Goal: Information Seeking & Learning: Understand process/instructions

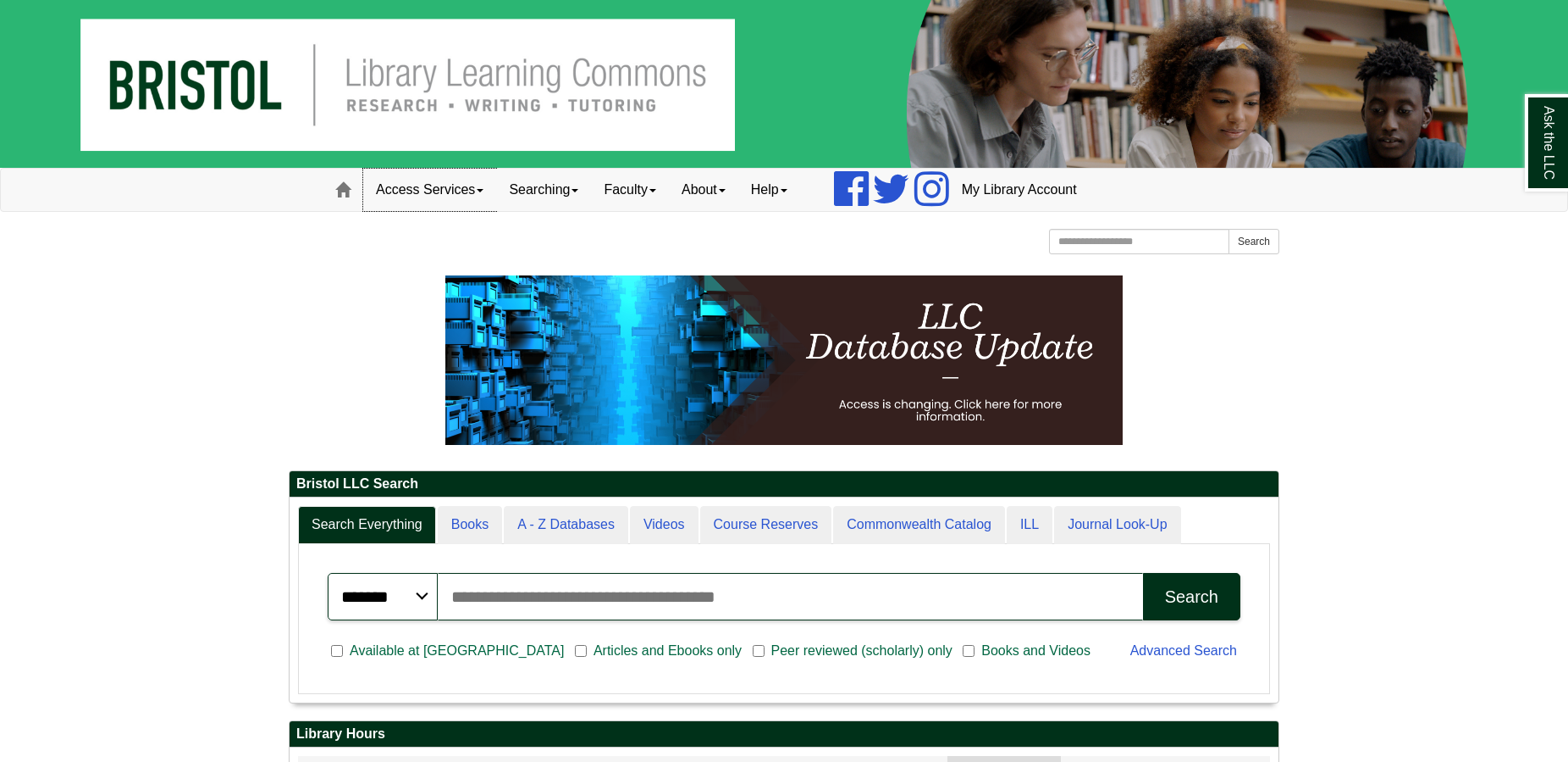
click at [448, 192] on link "Access Services" at bounding box center [430, 189] width 133 height 42
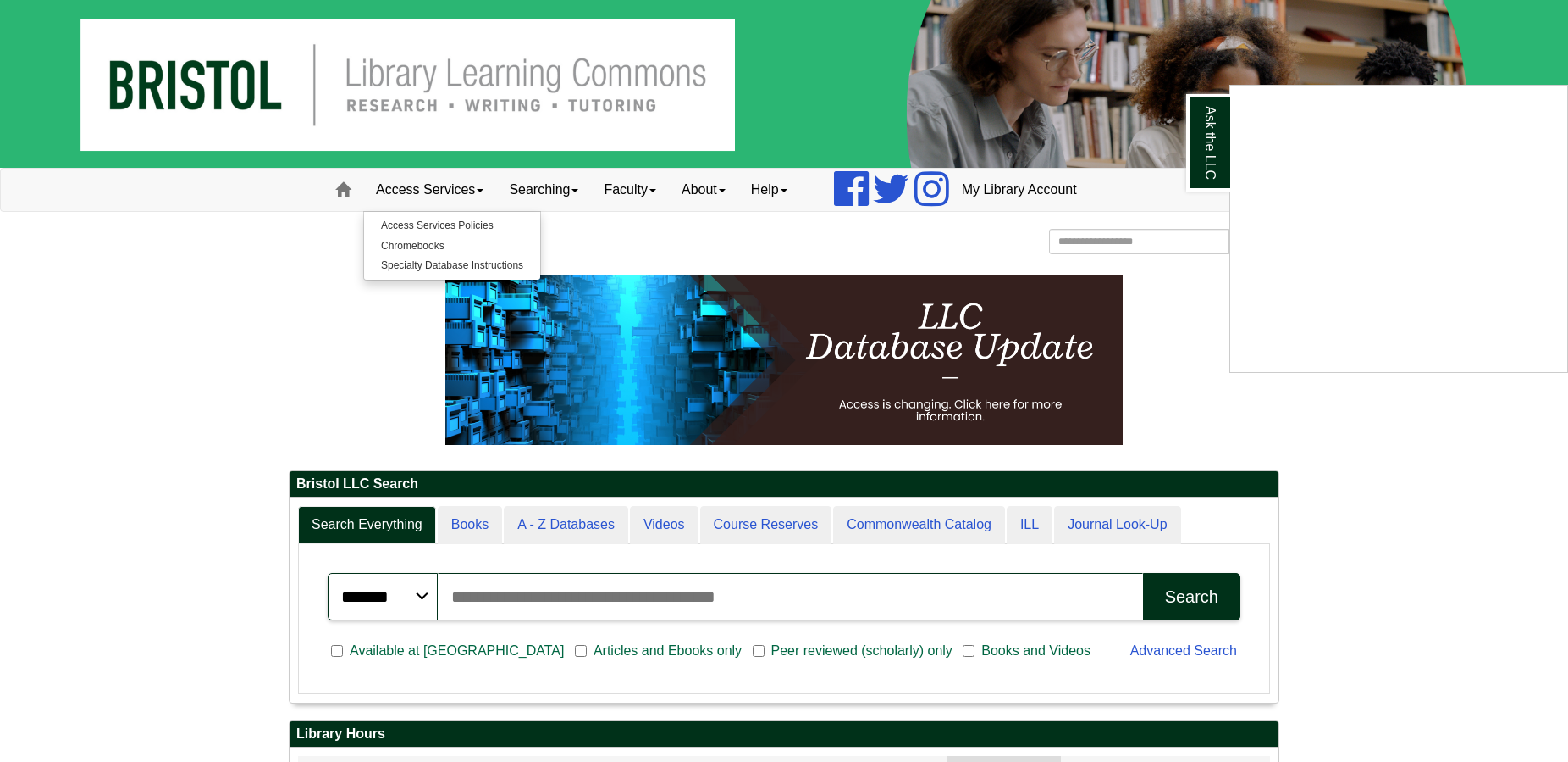
click at [456, 229] on div "Ask the LLC" at bounding box center [784, 381] width 1568 height 762
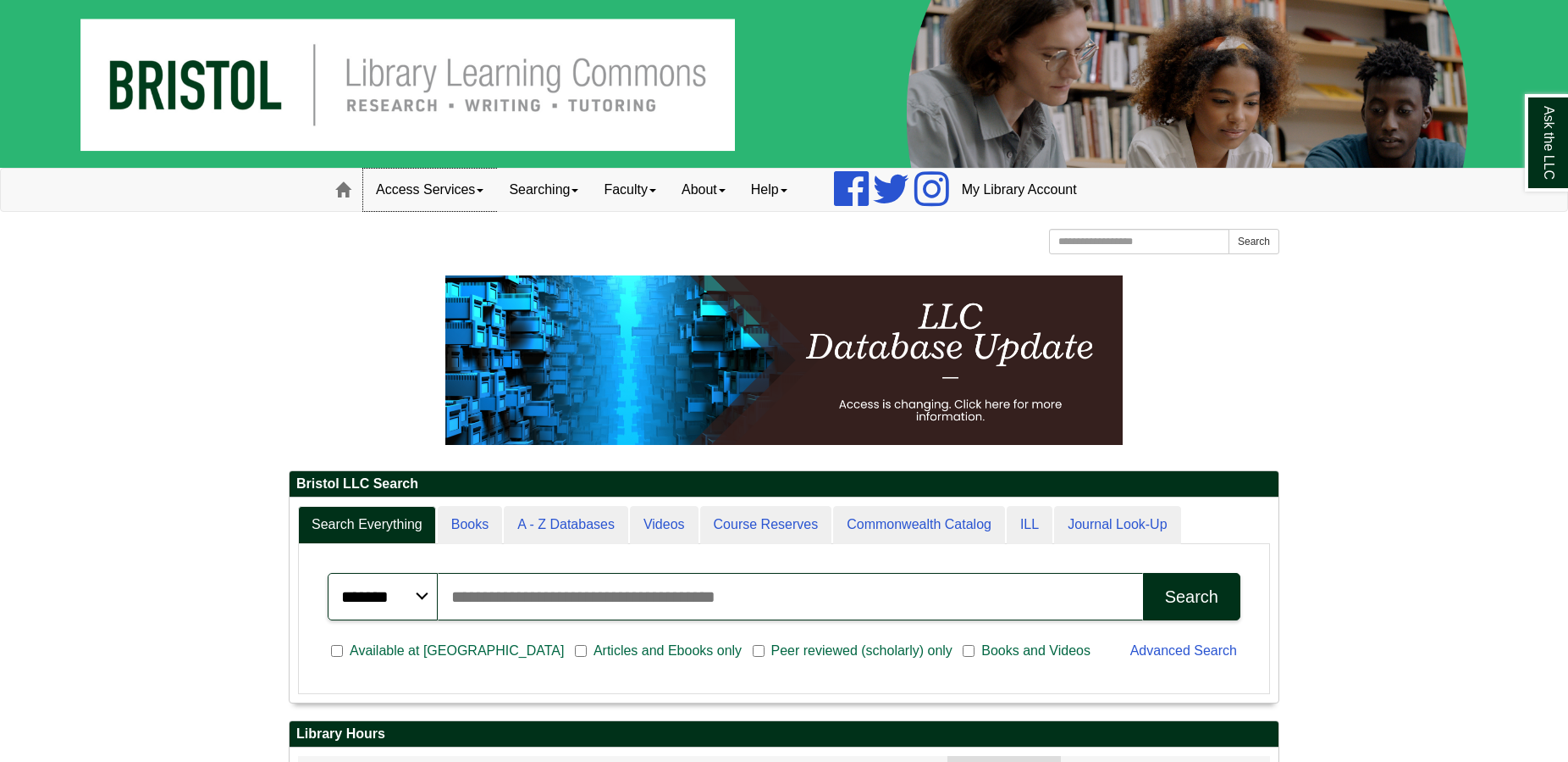
click at [442, 184] on link "Access Services" at bounding box center [430, 189] width 133 height 42
click at [439, 249] on link "Chromebooks" at bounding box center [452, 245] width 176 height 20
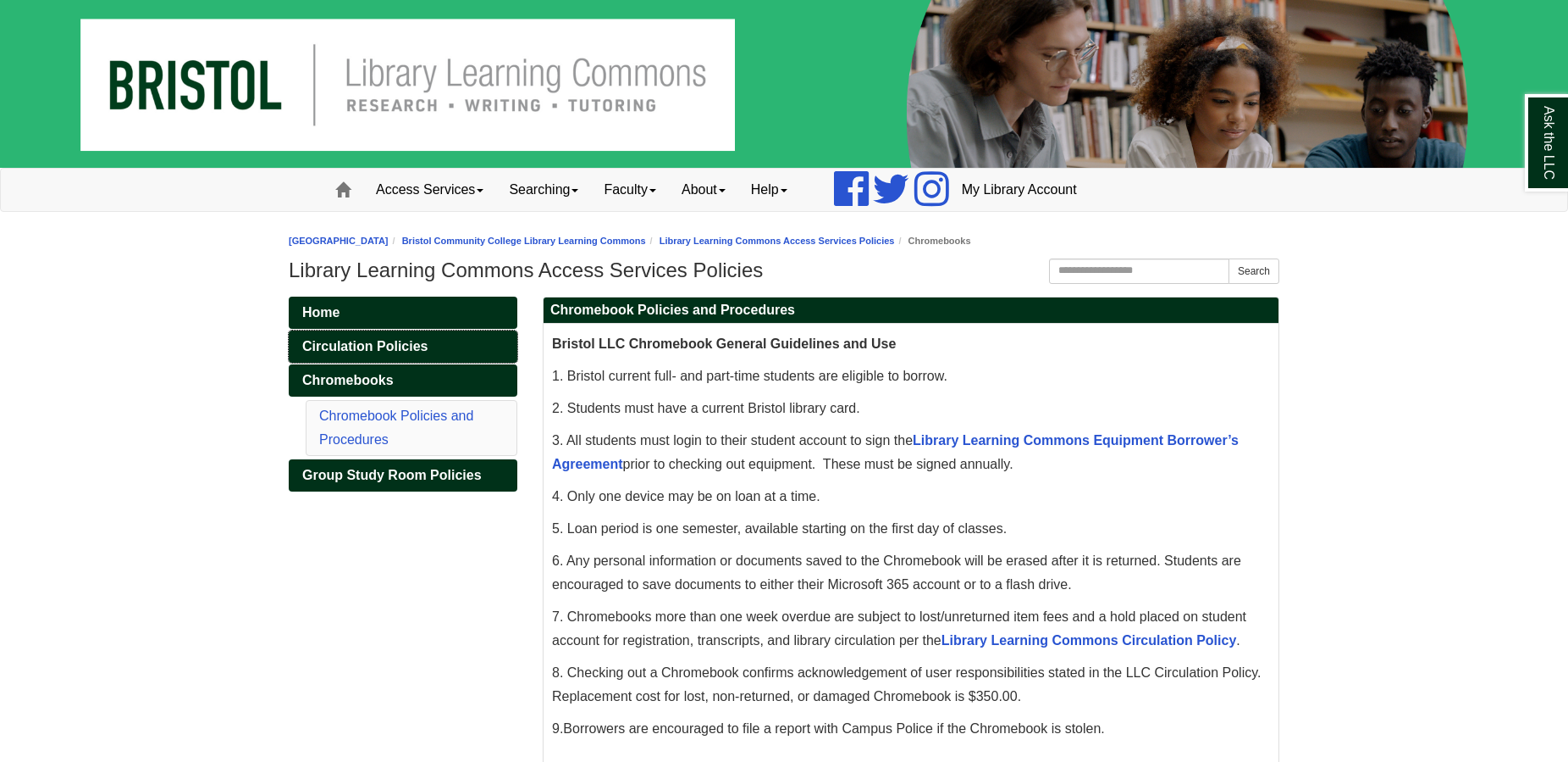
click at [383, 337] on link "Circulation Policies" at bounding box center [403, 346] width 228 height 33
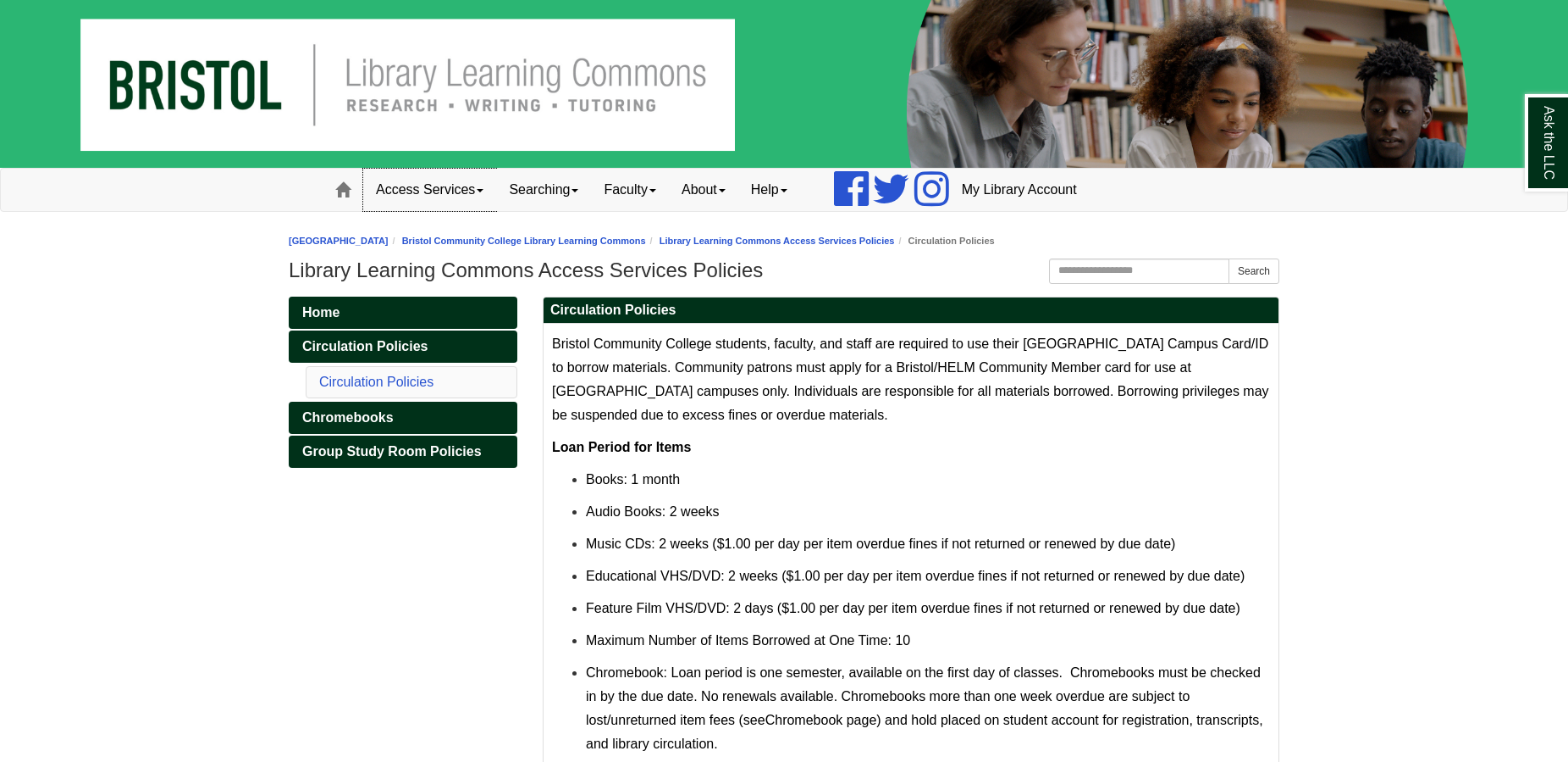
click at [422, 184] on link "Access Services" at bounding box center [430, 189] width 133 height 42
click at [433, 220] on link "Access Services Policies" at bounding box center [452, 226] width 176 height 20
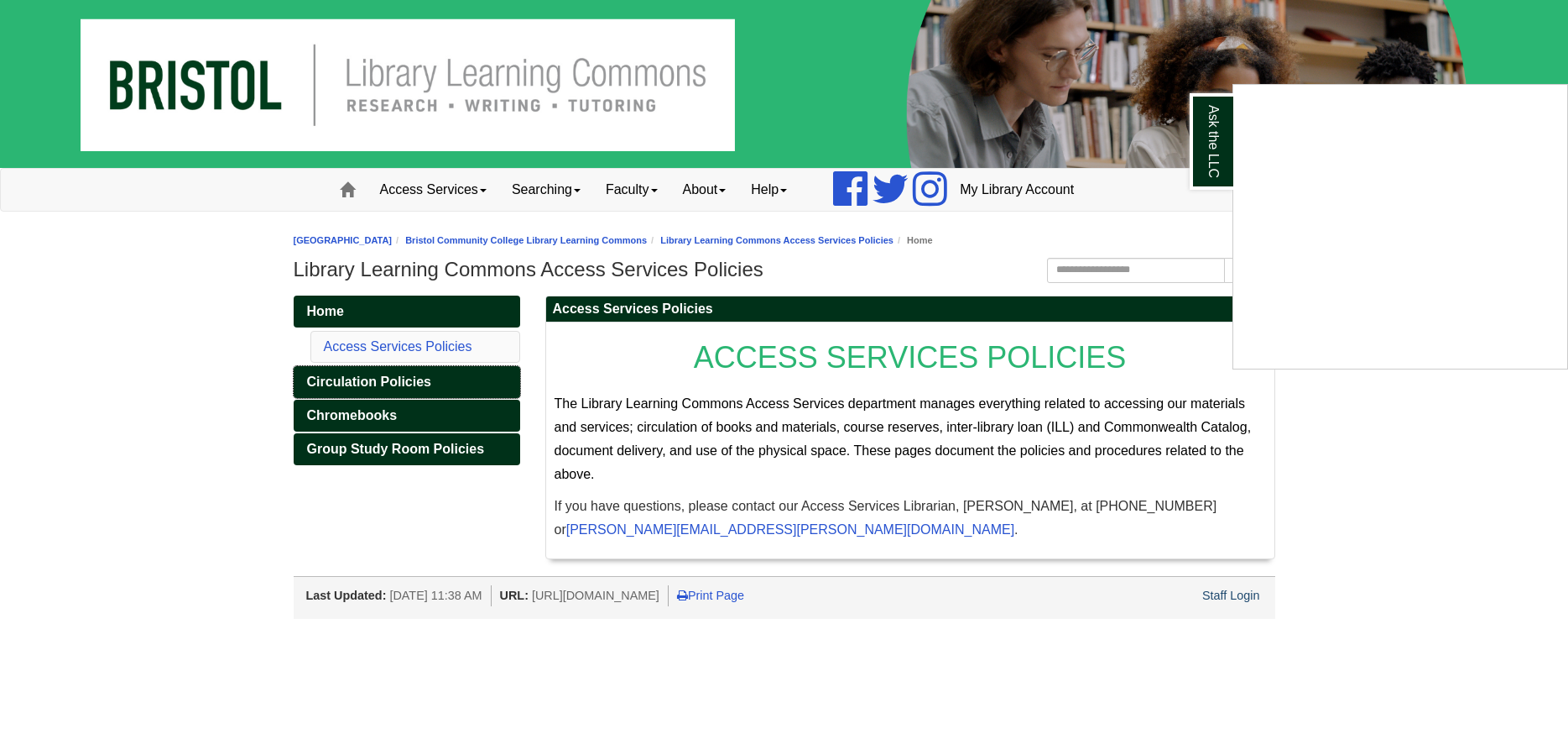
click at [417, 386] on body "Skip to Main Content Toggle navigation Home Access Services Access Services Pol…" at bounding box center [784, 309] width 1568 height 618
click at [417, 386] on div "Ask the LLC" at bounding box center [784, 377] width 1568 height 755
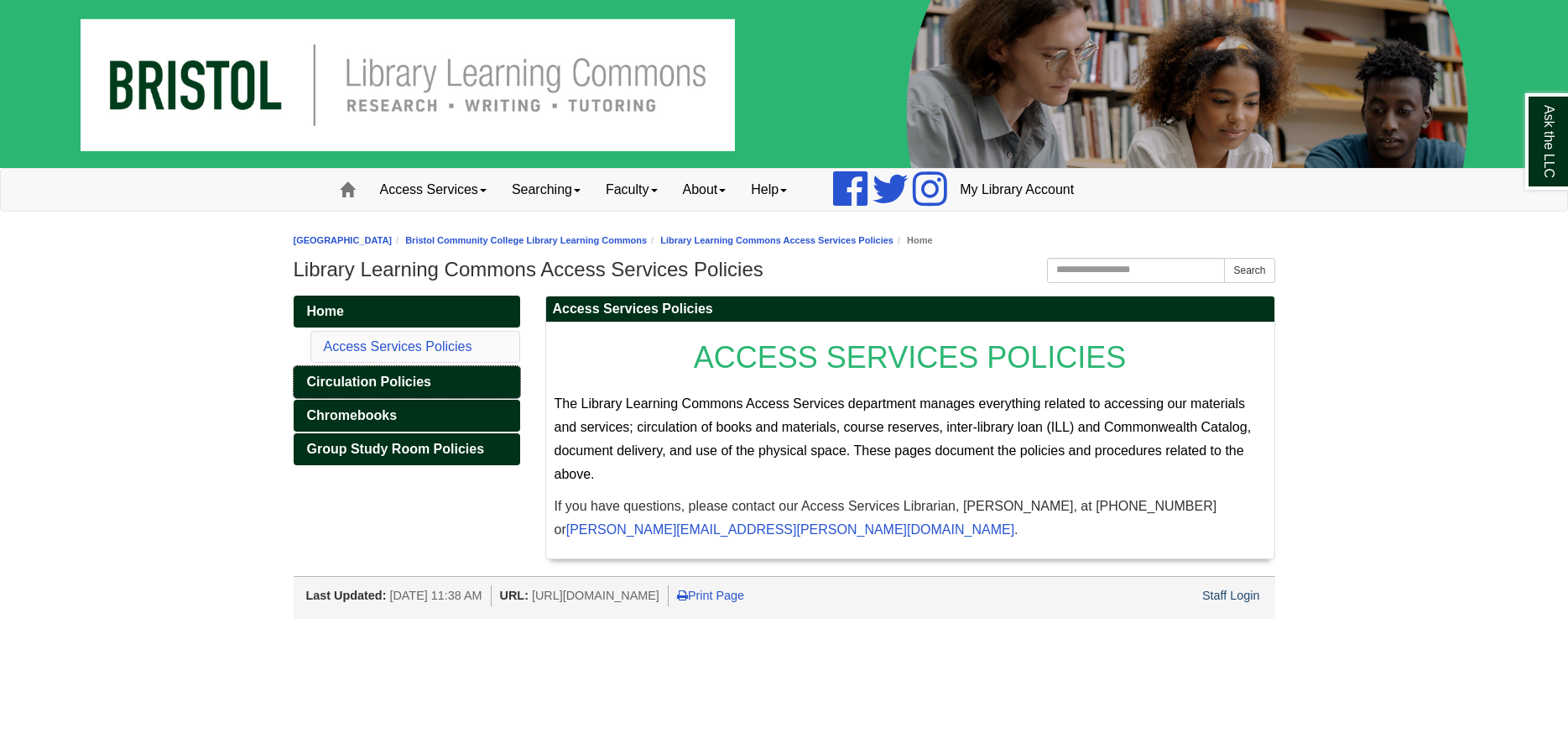
click at [383, 386] on span "Circulation Policies" at bounding box center [369, 381] width 124 height 14
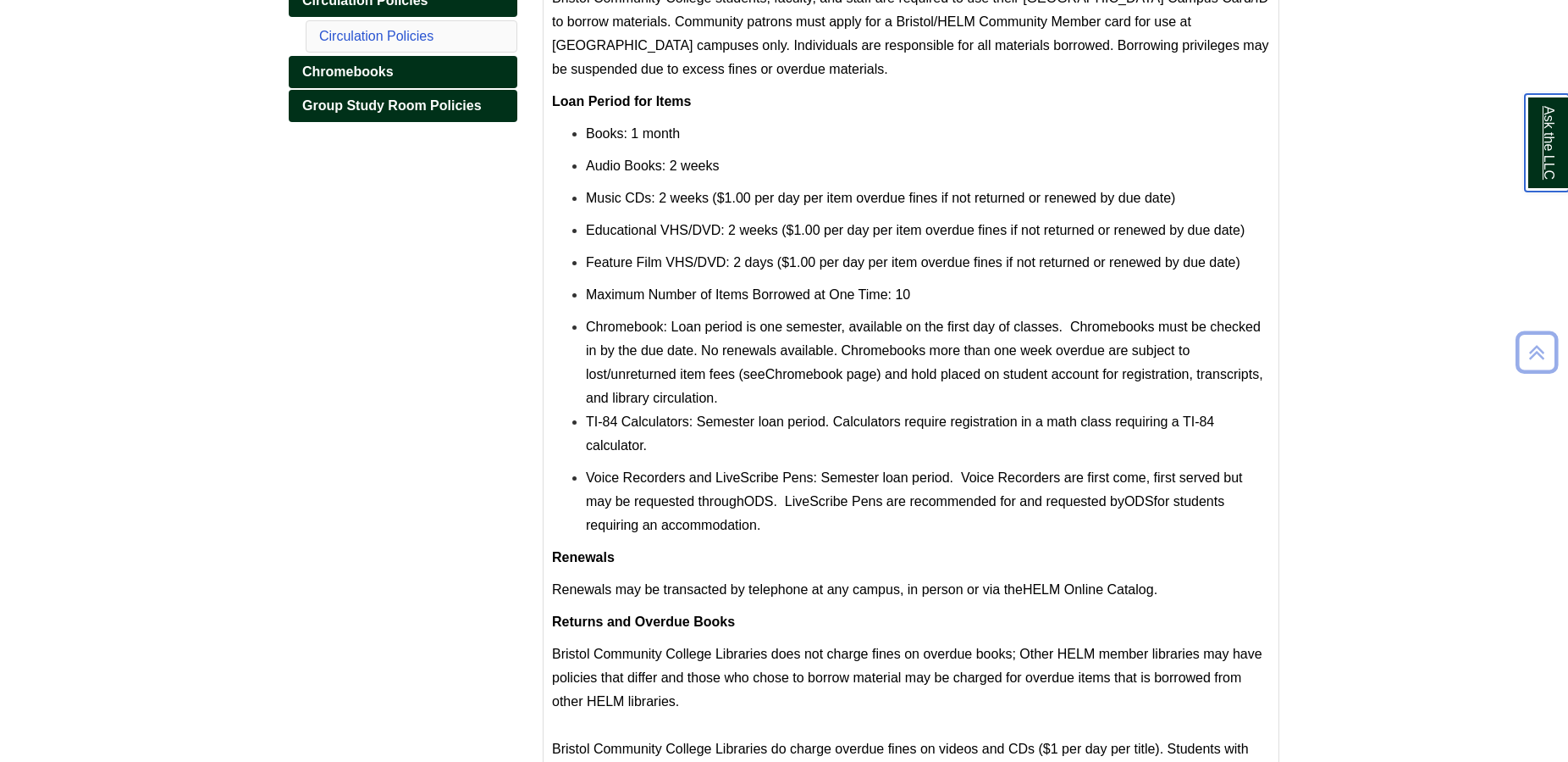
scroll to position [638, 0]
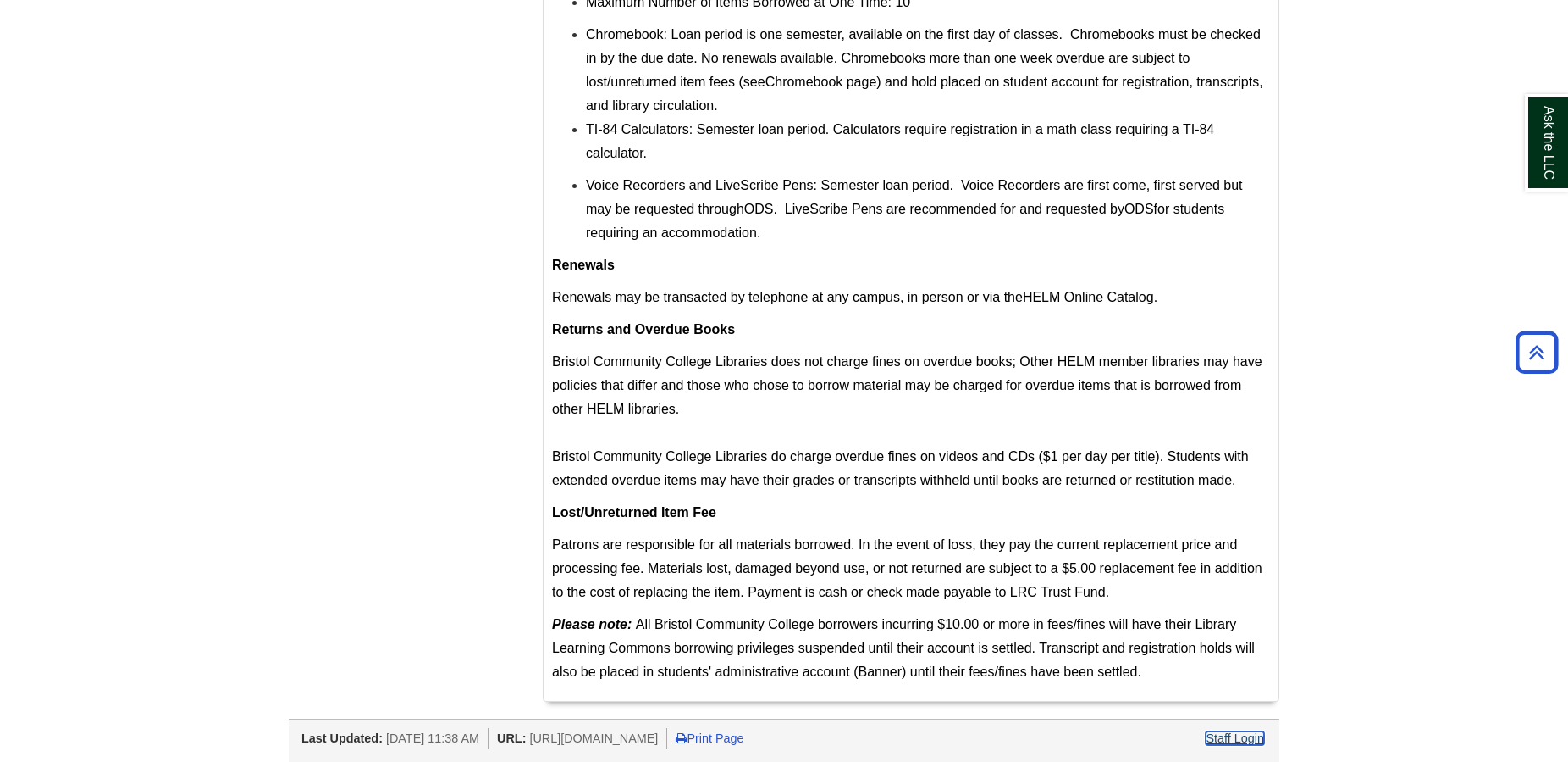
click at [1221, 739] on link "Staff Login" at bounding box center [1234, 738] width 59 height 14
